Goal: Task Accomplishment & Management: Complete application form

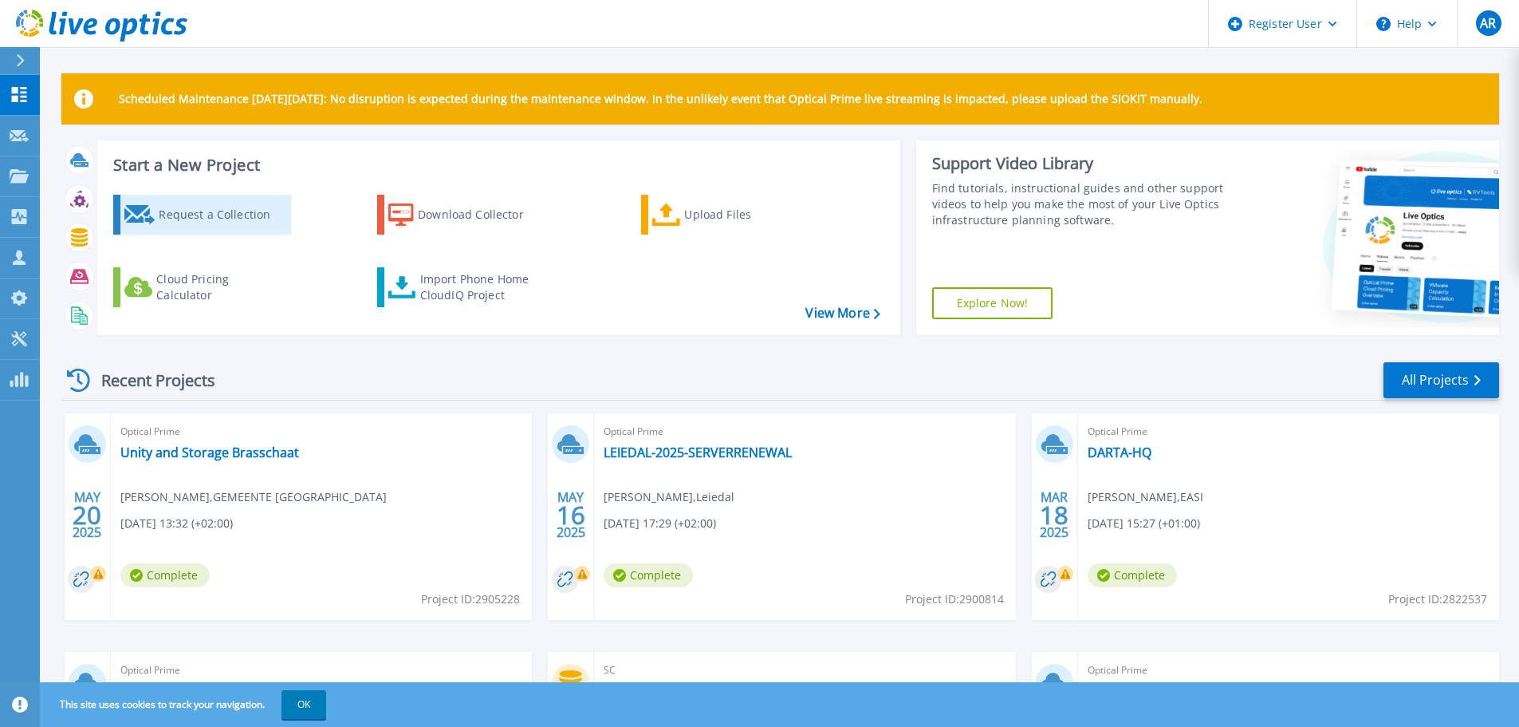
click at [247, 214] on div "Request a Collection" at bounding box center [223, 215] width 128 height 32
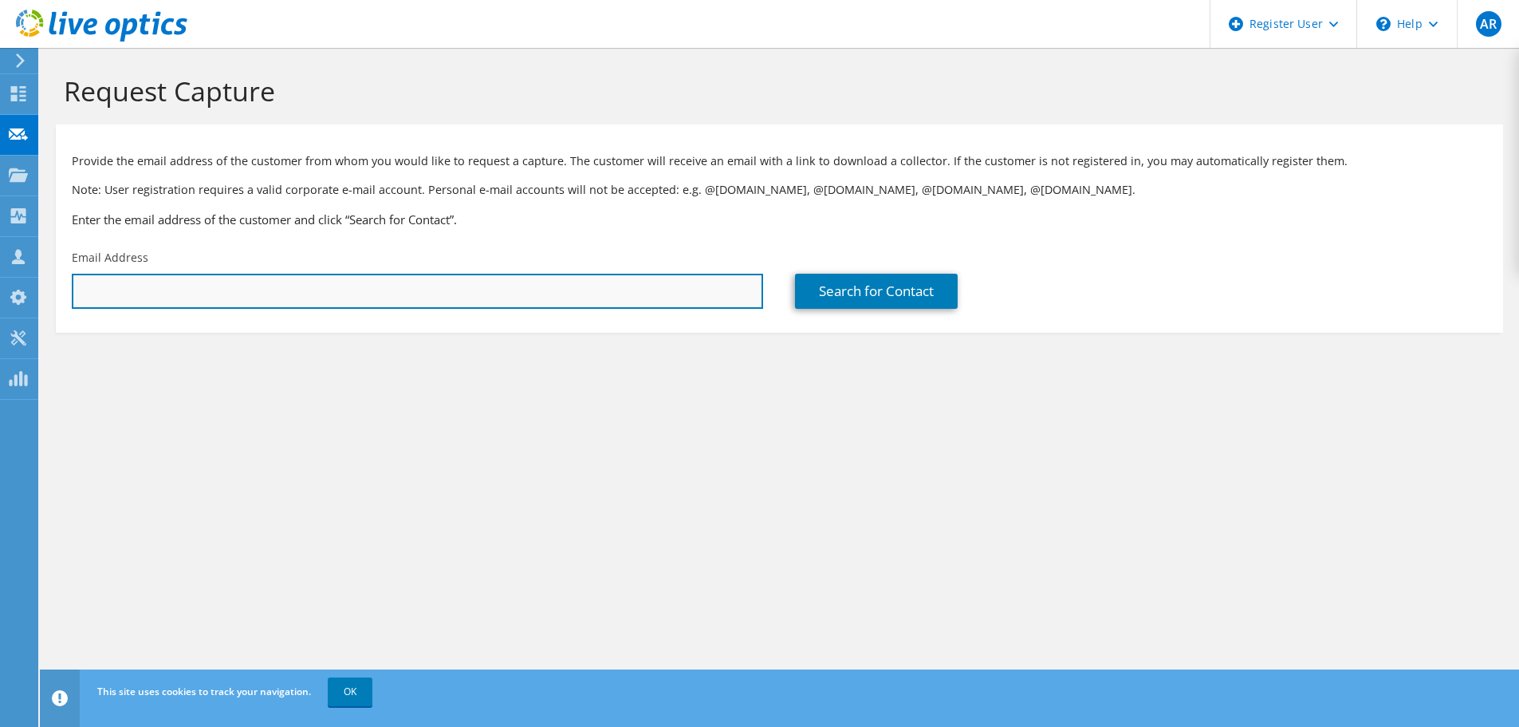
click at [230, 289] on input "text" at bounding box center [417, 291] width 691 height 35
paste input "kevin.ervinck@dewulfgroup.com"
type input "kevin.ervinck@dewulfgroup.com"
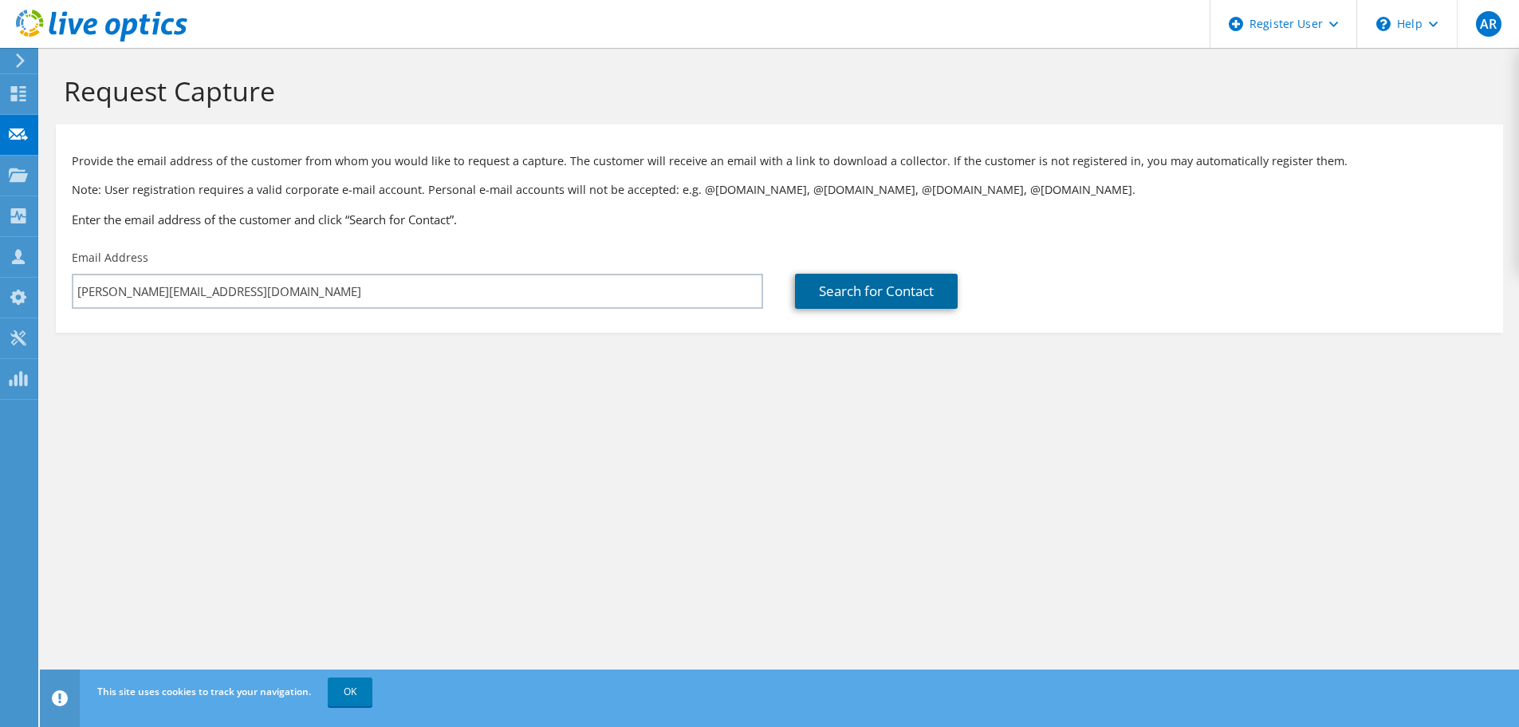
click at [827, 287] on link "Search for Contact" at bounding box center [876, 291] width 163 height 35
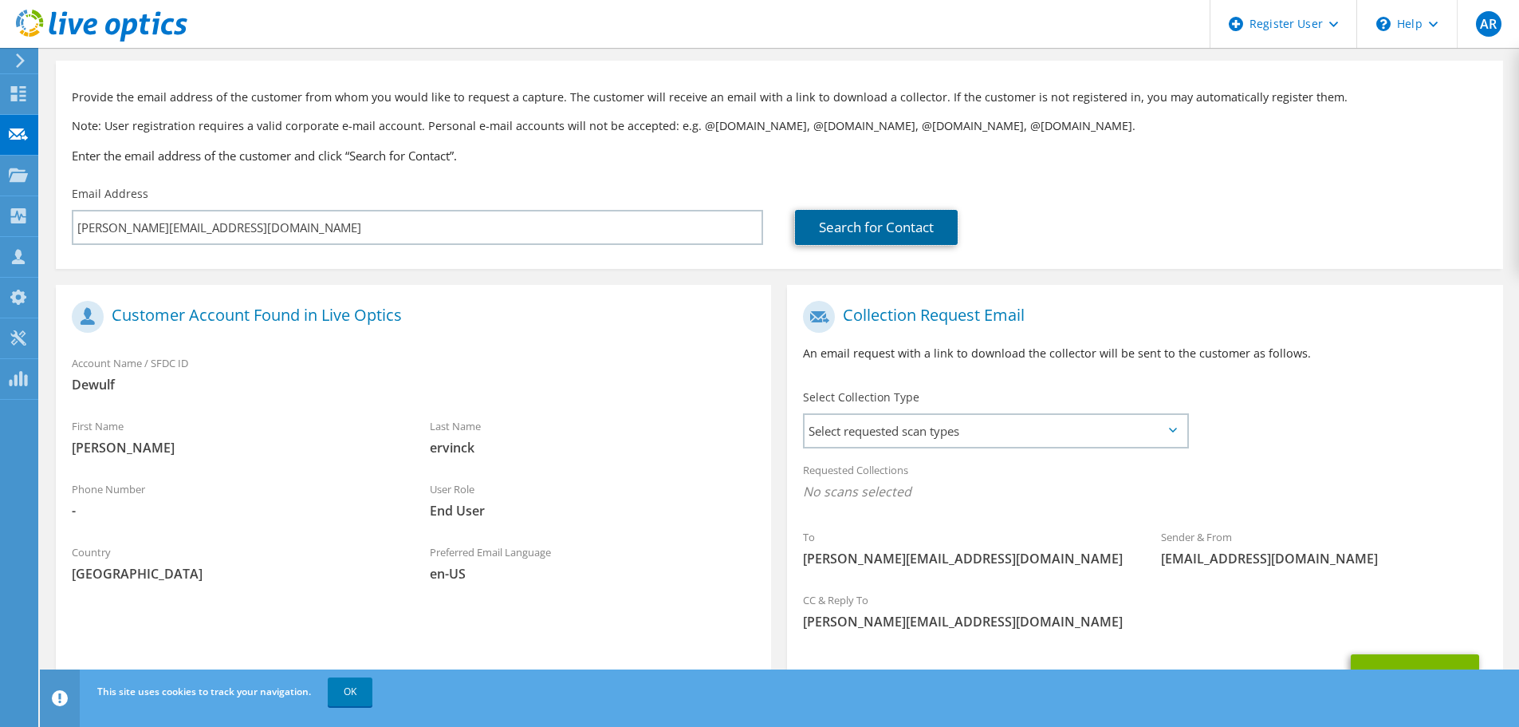
scroll to position [146, 0]
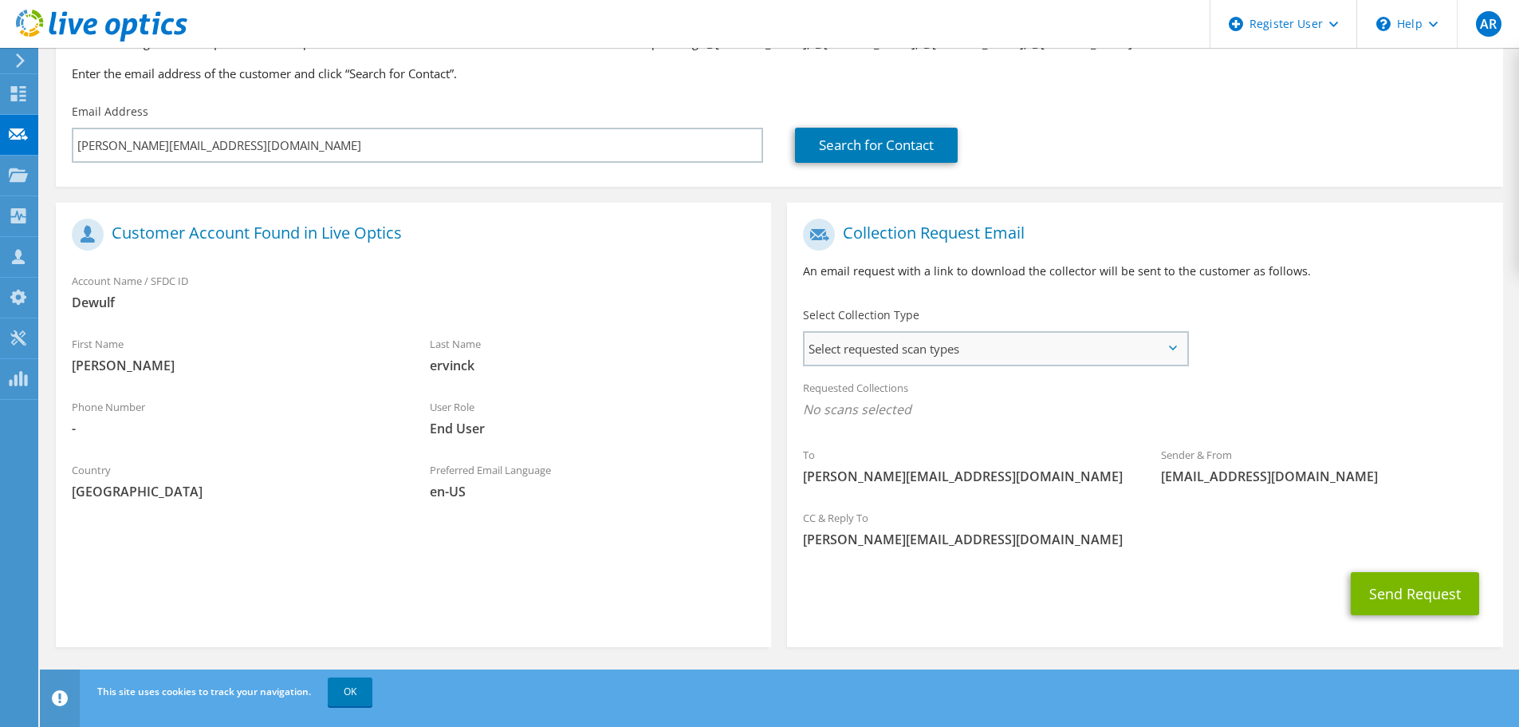
click at [935, 352] on span "Select requested scan types" at bounding box center [996, 349] width 382 height 32
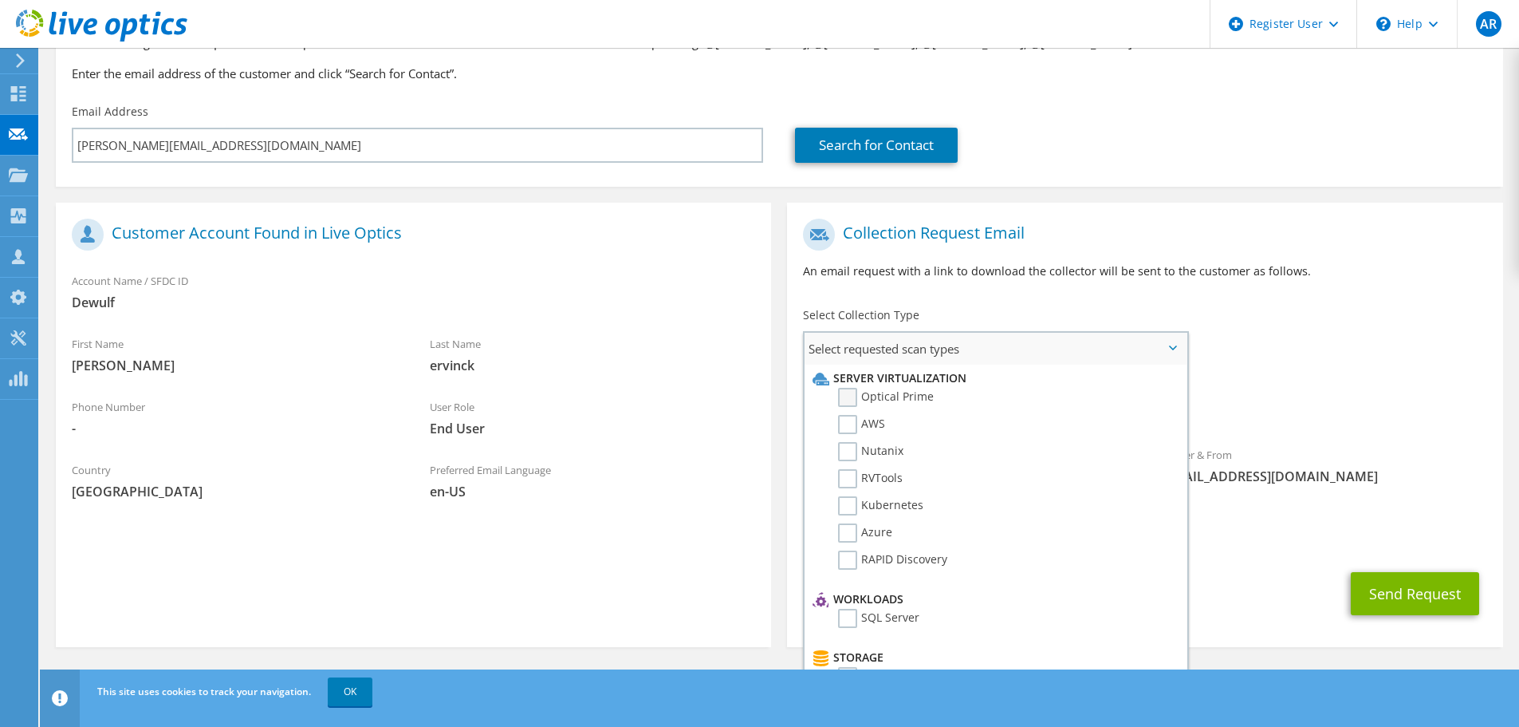
click at [918, 399] on label "Optical Prime" at bounding box center [886, 397] width 96 height 19
click at [0, 0] on input "Optical Prime" at bounding box center [0, 0] width 0 height 0
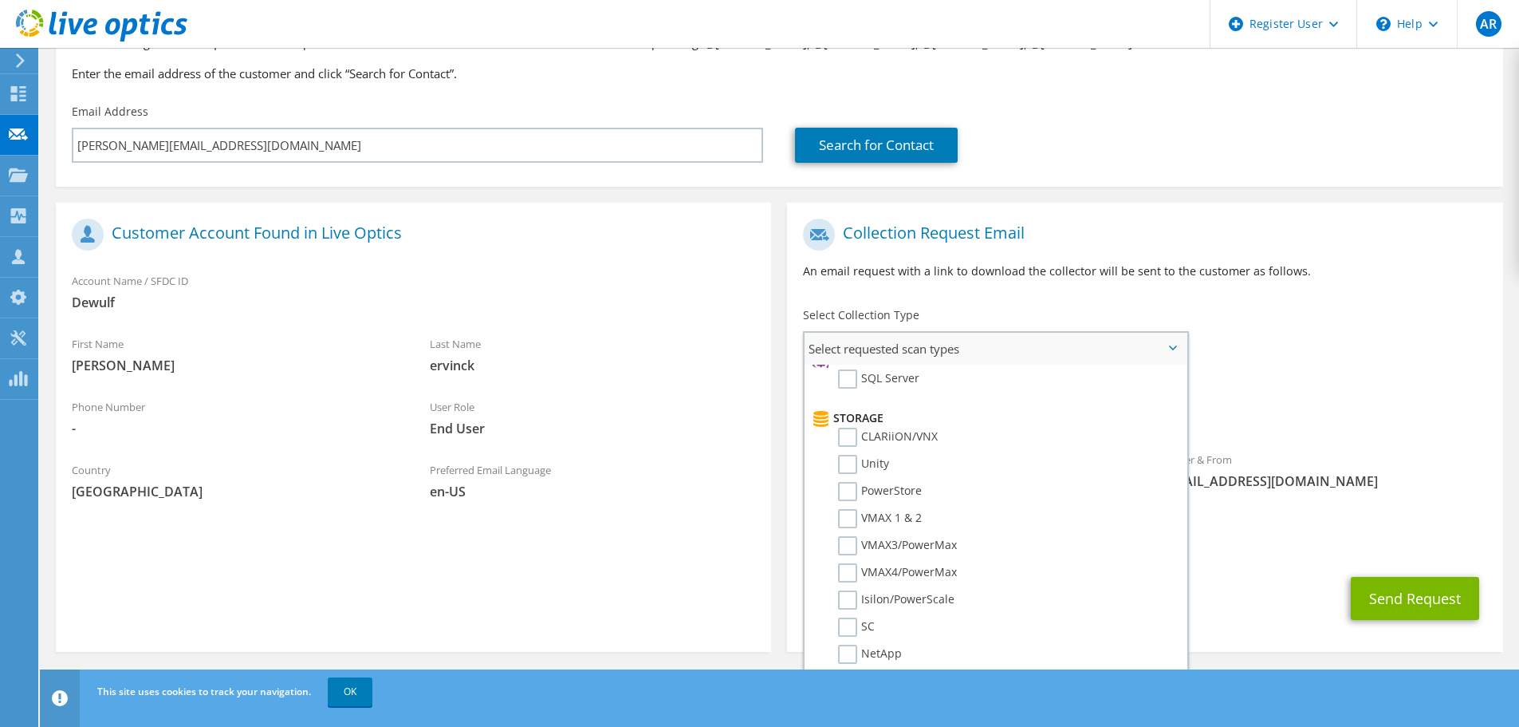
scroll to position [0, 0]
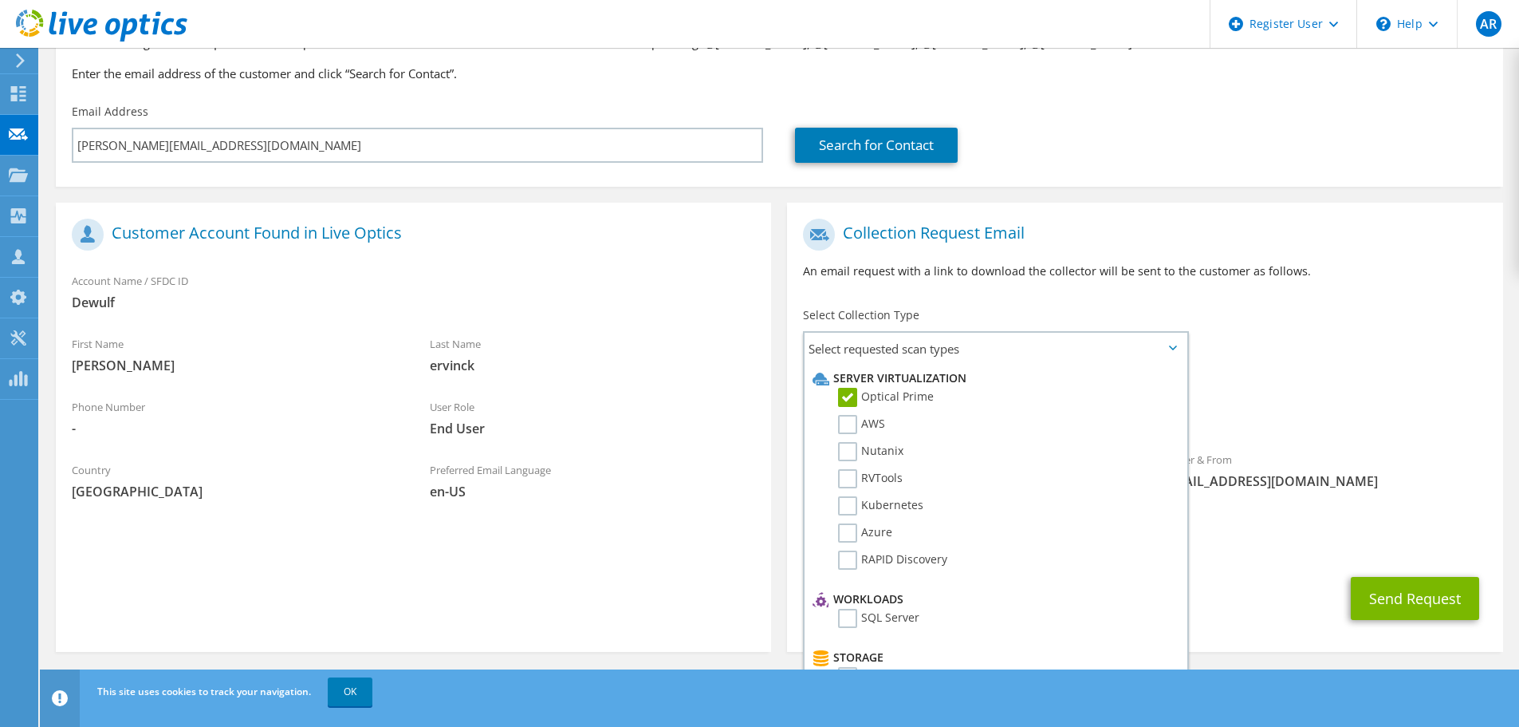
click at [1318, 394] on div "Requested Collections No scans selected Optical Prime" at bounding box center [1144, 403] width 715 height 64
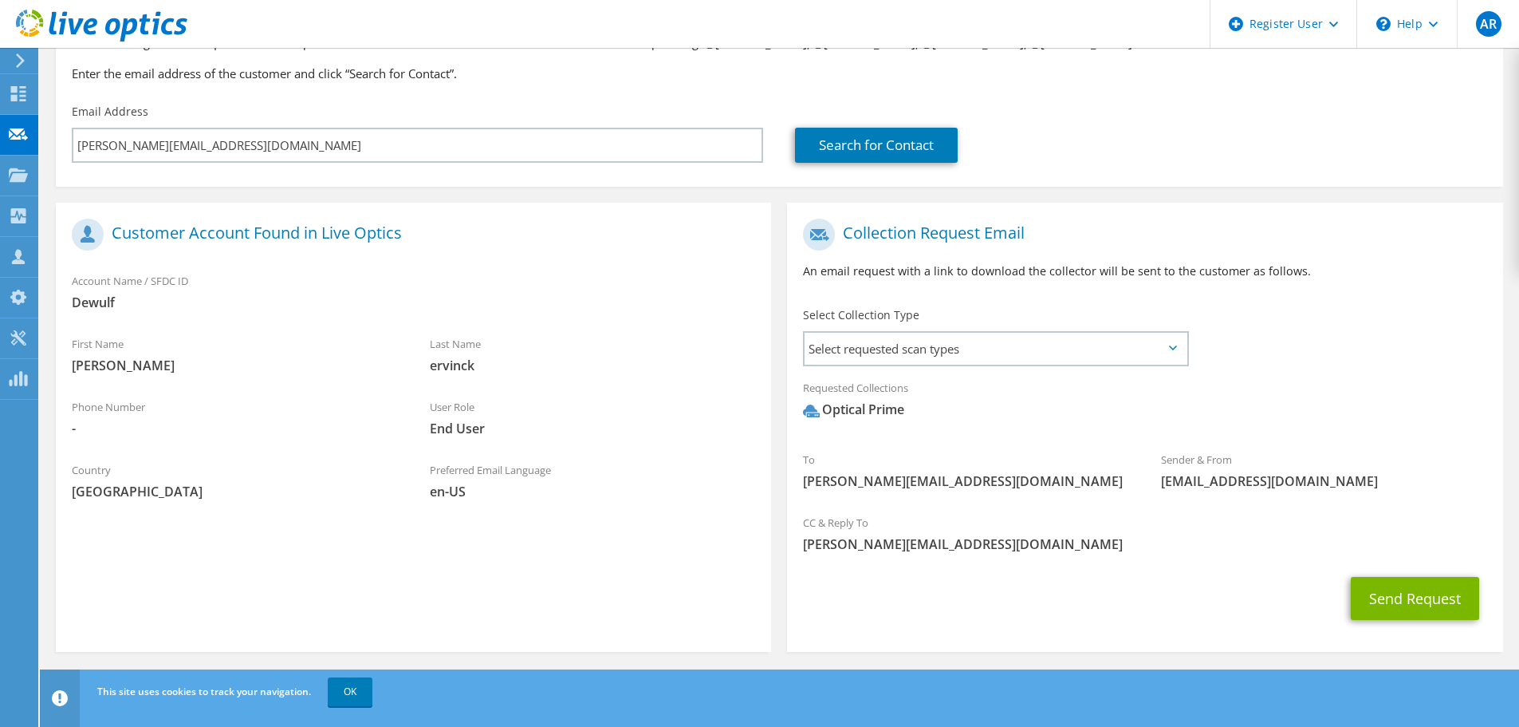
scroll to position [151, 0]
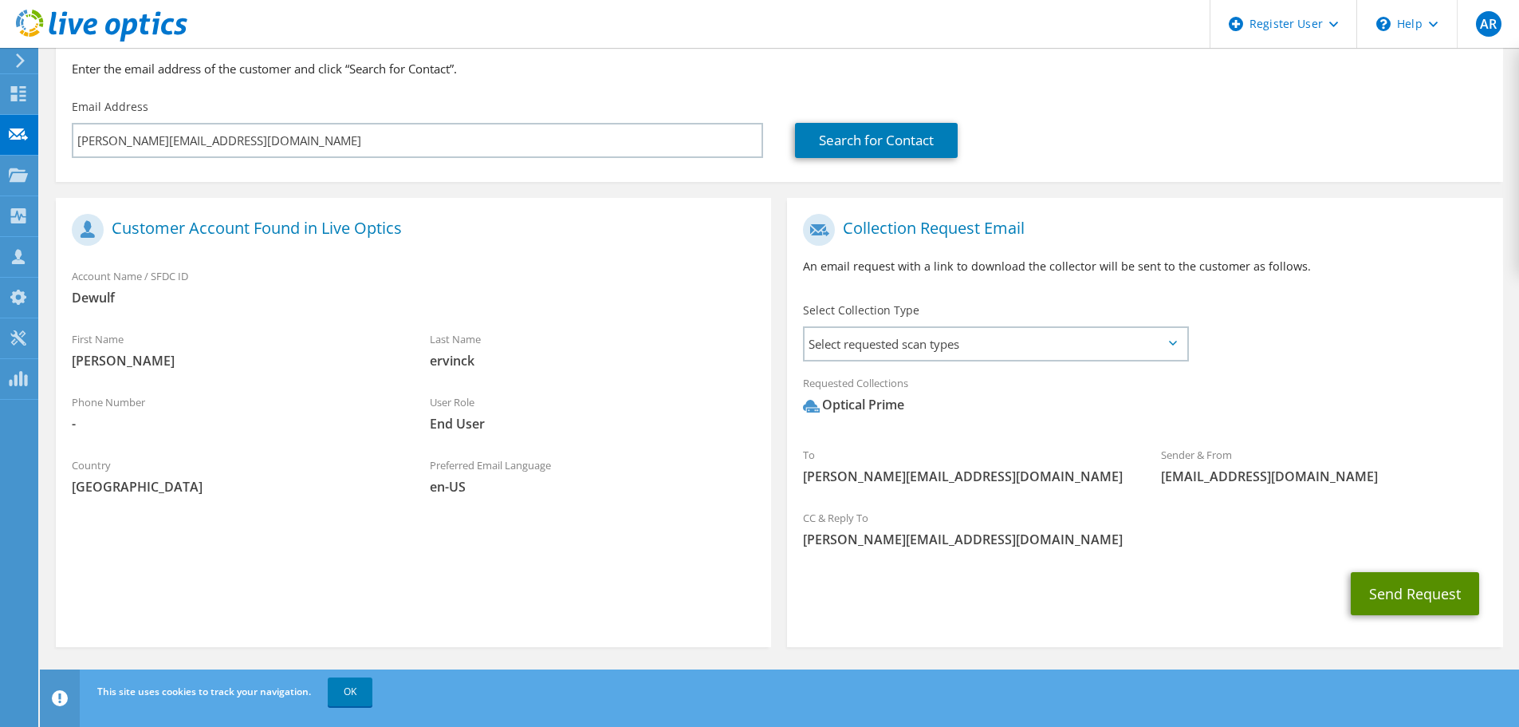
click at [1380, 584] on button "Send Request" at bounding box center [1415, 593] width 128 height 43
